Goal: Information Seeking & Learning: Learn about a topic

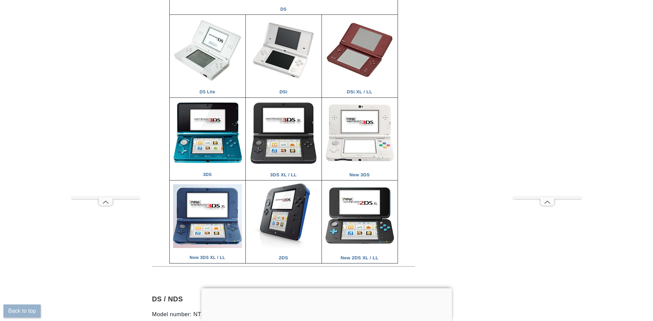
scroll to position [1101, 0]
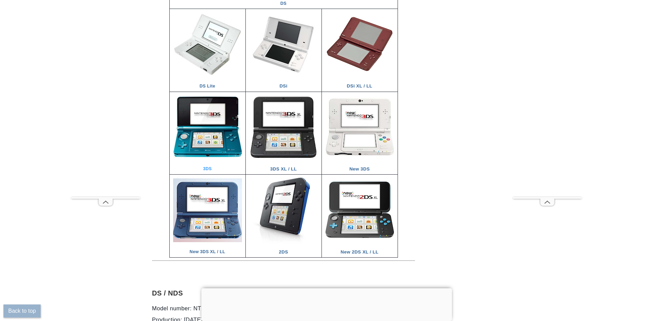
click at [212, 166] on link "3DS" at bounding box center [207, 164] width 69 height 13
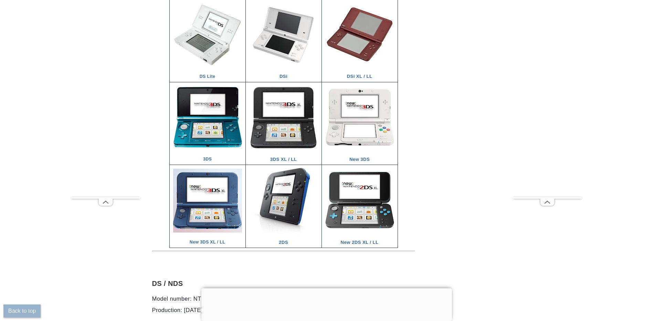
scroll to position [1117, 0]
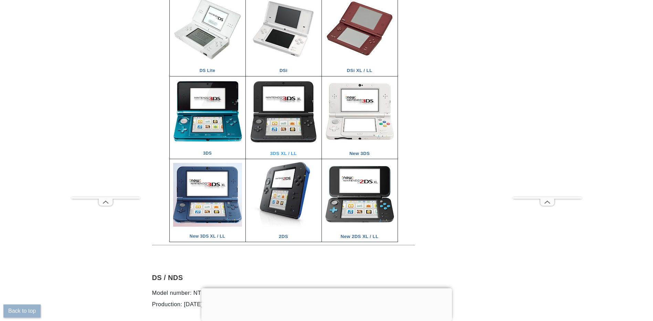
click at [291, 153] on link "3DS XL / LL" at bounding box center [283, 149] width 69 height 14
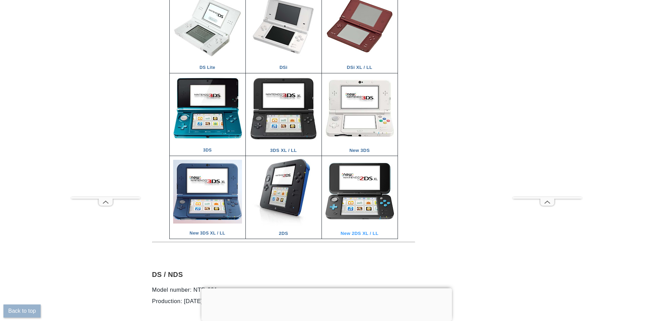
scroll to position [1114, 0]
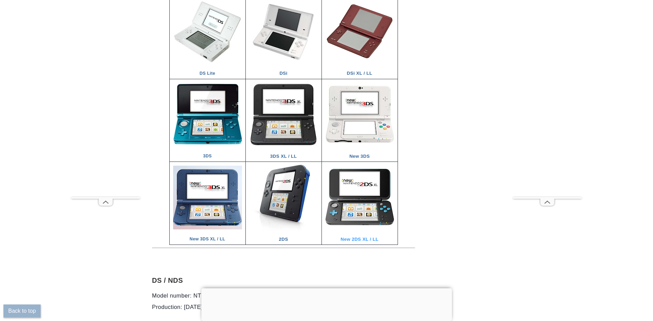
click at [359, 241] on link "New 2DS XL / LL" at bounding box center [359, 234] width 69 height 14
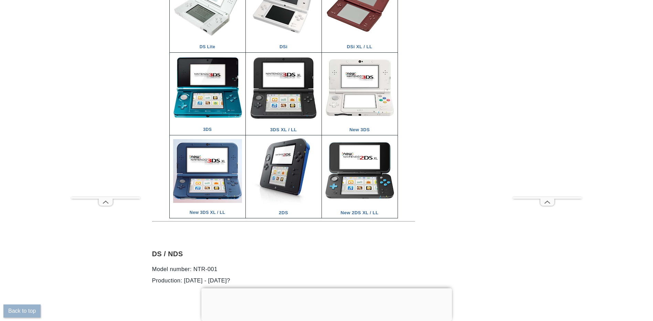
scroll to position [1146, 0]
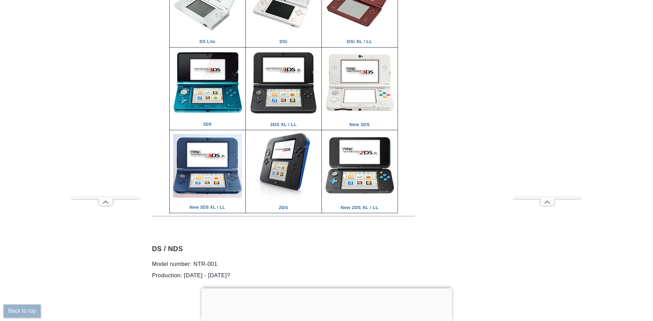
click at [222, 203] on td "New 3DS XL / LL" at bounding box center [207, 171] width 76 height 83
click at [212, 208] on link "New 3DS XL / LL" at bounding box center [207, 202] width 69 height 13
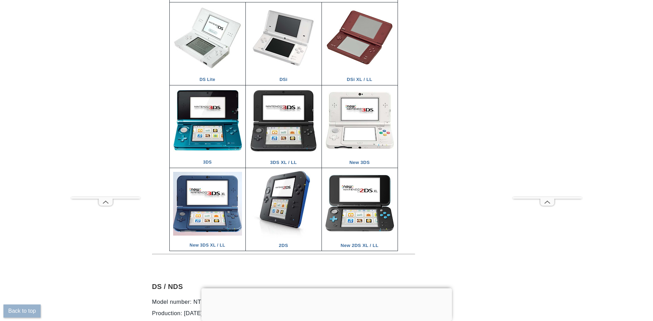
scroll to position [1100, 0]
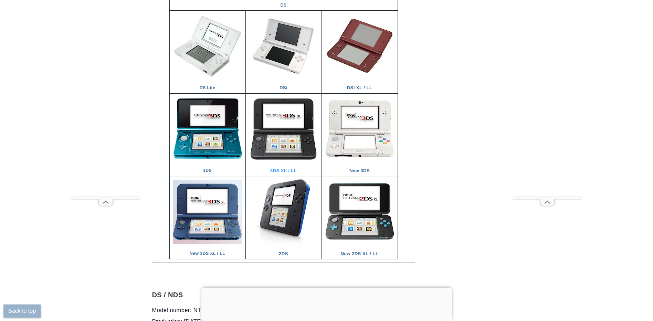
click at [286, 170] on link "3DS XL / LL" at bounding box center [283, 166] width 69 height 14
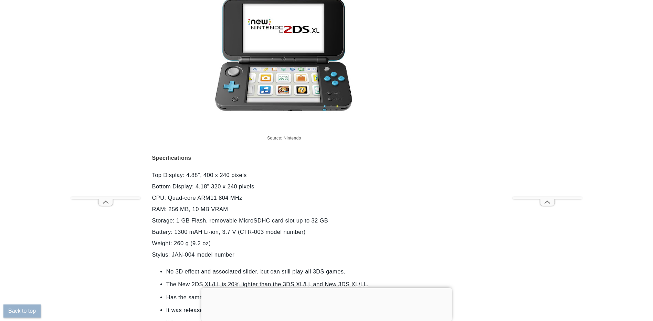
scroll to position [5037, 0]
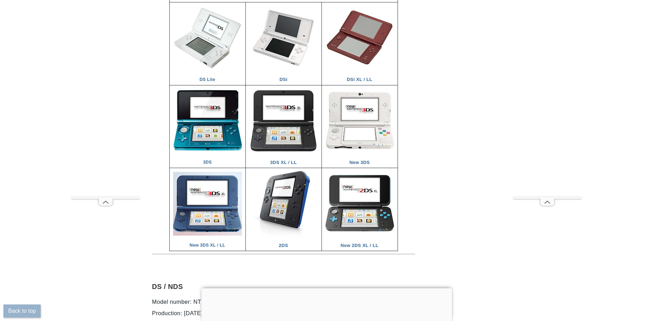
scroll to position [1114, 0]
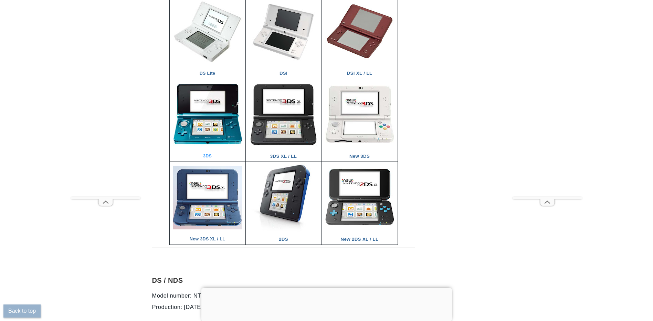
click at [213, 157] on link "3DS" at bounding box center [207, 151] width 69 height 13
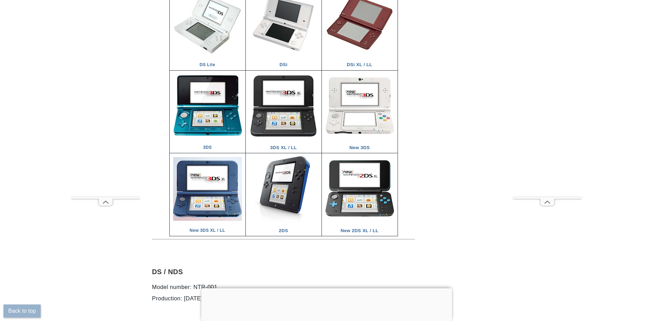
scroll to position [1117, 0]
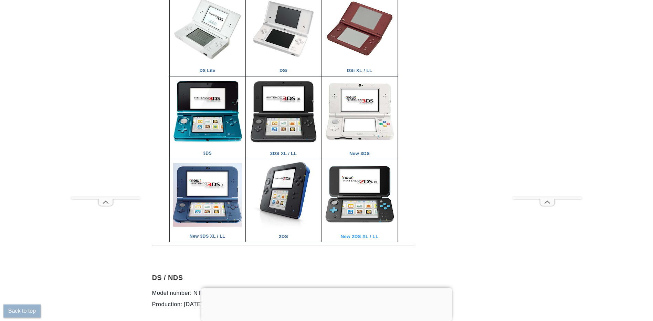
click at [363, 234] on link "New 2DS XL / LL" at bounding box center [359, 231] width 69 height 14
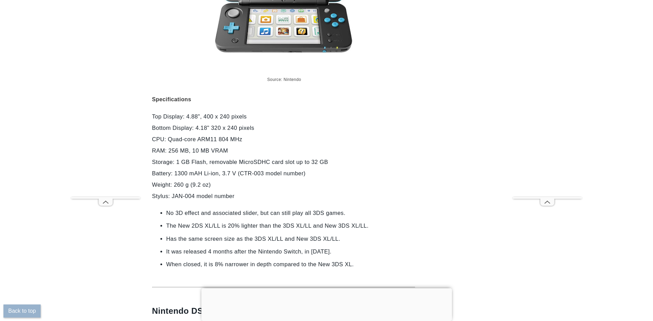
scroll to position [4966, 0]
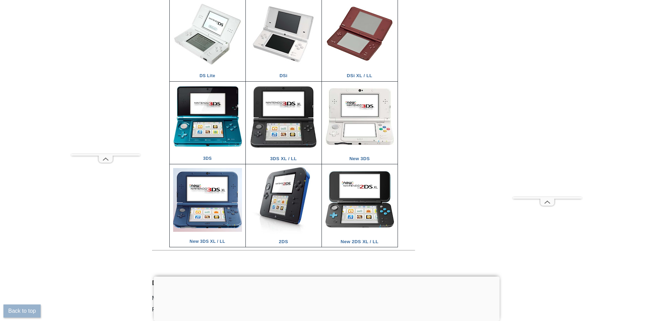
scroll to position [1136, 0]
